Goal: Obtain resource: Obtain resource

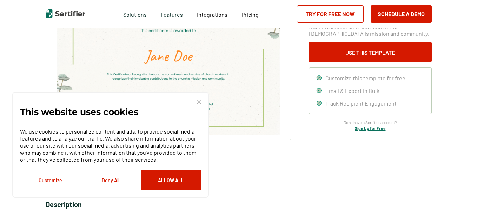
scroll to position [112, 0]
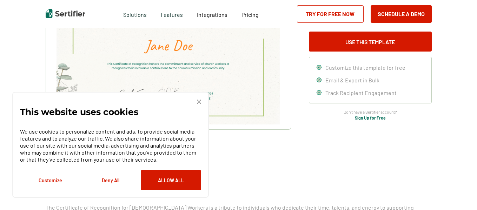
click at [112, 169] on div "We use cookies to personalize content and ads, to provide social media features…" at bounding box center [110, 156] width 181 height 68
click at [113, 181] on button "Deny All" at bounding box center [110, 180] width 60 height 20
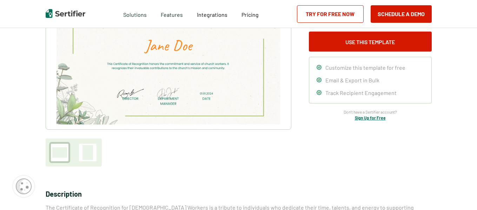
click at [175, 63] on img at bounding box center [167, 46] width 223 height 158
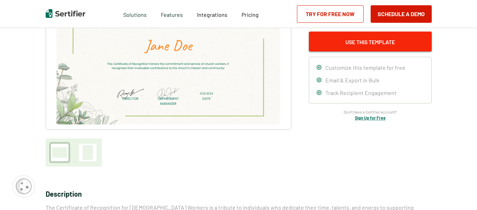
click at [382, 36] on button "Use This Template" at bounding box center [370, 42] width 123 height 20
